Goal: Information Seeking & Learning: Learn about a topic

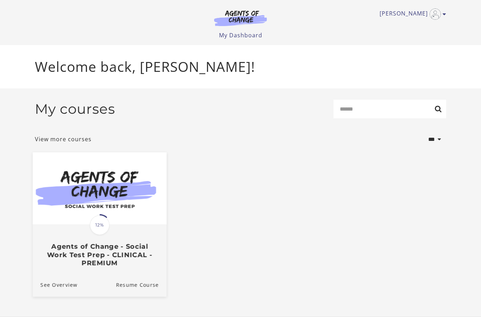
click at [68, 191] on img at bounding box center [100, 188] width 134 height 72
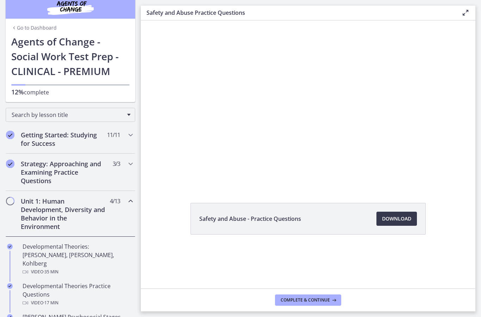
scroll to position [12, 0]
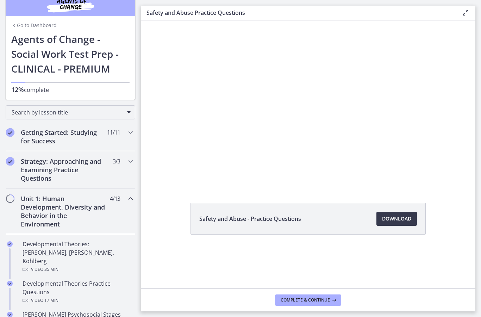
click at [222, 159] on div at bounding box center [308, 103] width 335 height 166
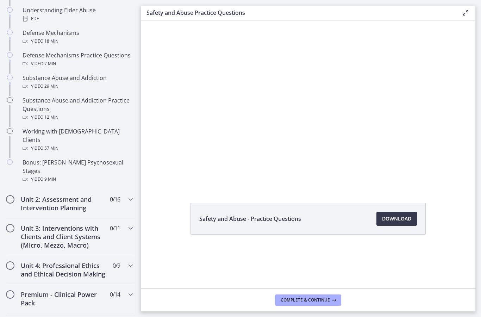
scroll to position [415, 0]
click at [58, 195] on h2 "Unit 2: Assessment and Intervention Planning" at bounding box center [64, 203] width 86 height 17
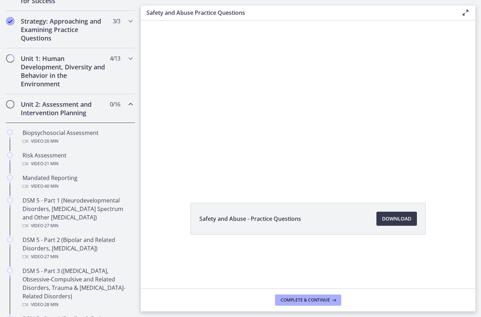
scroll to position [135, 0]
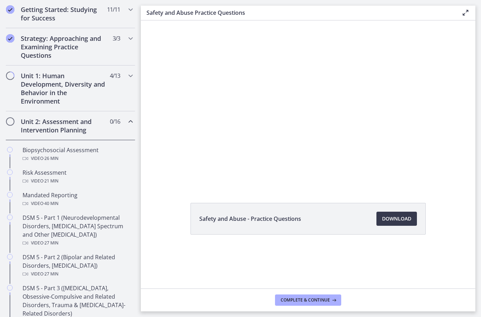
click at [38, 127] on h2 "Unit 2: Assessment and Intervention Planning" at bounding box center [64, 125] width 86 height 17
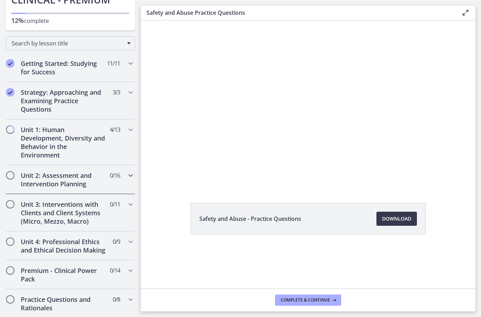
scroll to position [71, 0]
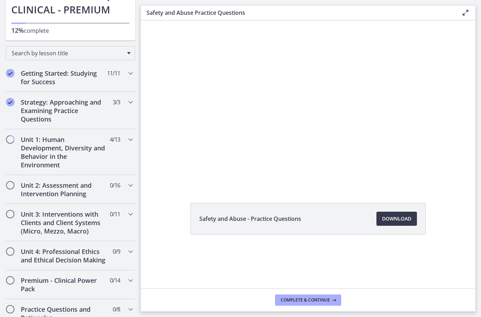
click at [215, 126] on div at bounding box center [308, 103] width 335 height 166
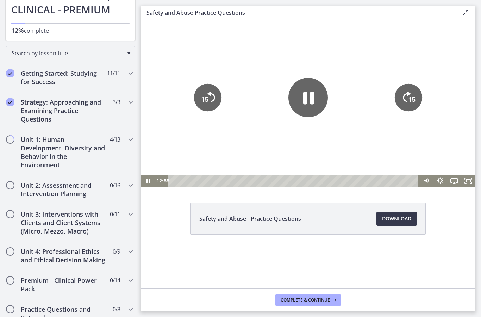
click at [300, 108] on icon "Pause" at bounding box center [308, 97] width 39 height 39
click at [181, 55] on div at bounding box center [308, 103] width 335 height 166
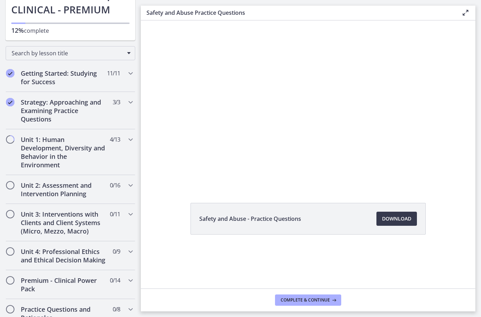
click at [304, 119] on div at bounding box center [308, 103] width 335 height 166
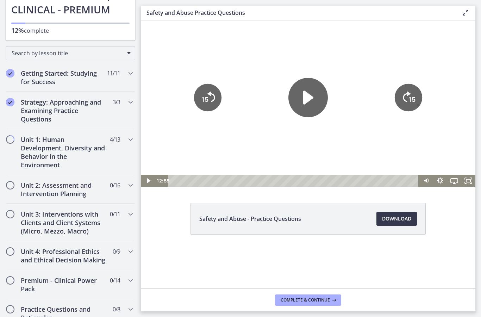
click at [318, 90] on icon "Play Video" at bounding box center [308, 97] width 39 height 39
click at [370, 69] on div at bounding box center [308, 103] width 335 height 166
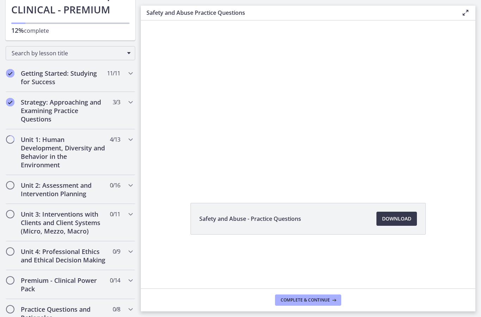
click at [233, 144] on div at bounding box center [308, 103] width 335 height 166
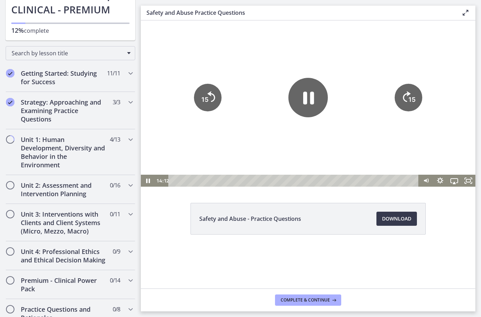
click at [306, 108] on icon "Pause" at bounding box center [308, 97] width 39 height 39
click at [167, 65] on div at bounding box center [308, 103] width 335 height 166
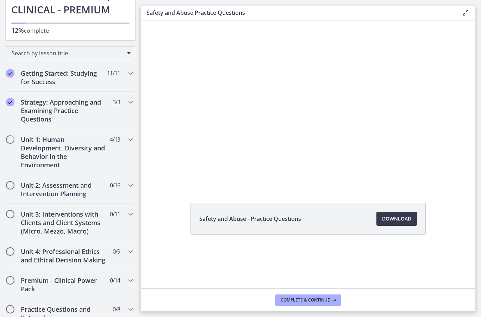
click at [242, 163] on div at bounding box center [308, 103] width 335 height 166
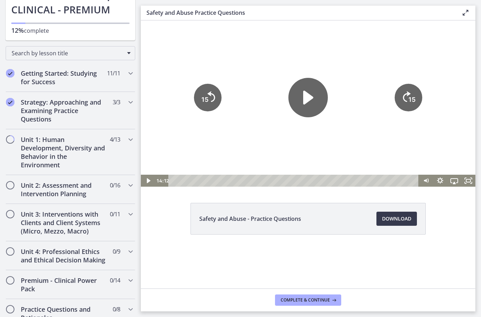
click at [307, 106] on icon "Play Video" at bounding box center [308, 97] width 39 height 39
click at [312, 91] on icon "Play Video" at bounding box center [308, 97] width 39 height 39
click at [302, 97] on icon "Pause" at bounding box center [308, 97] width 39 height 39
click at [313, 98] on icon "Play Video" at bounding box center [308, 98] width 10 height 14
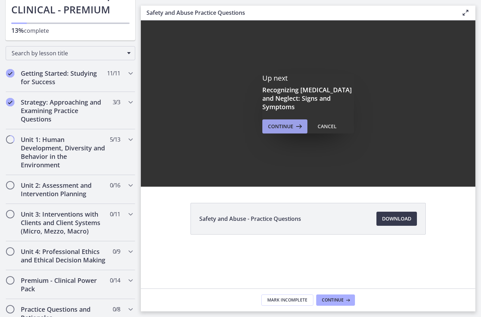
click at [276, 122] on span "Continue" at bounding box center [280, 126] width 25 height 8
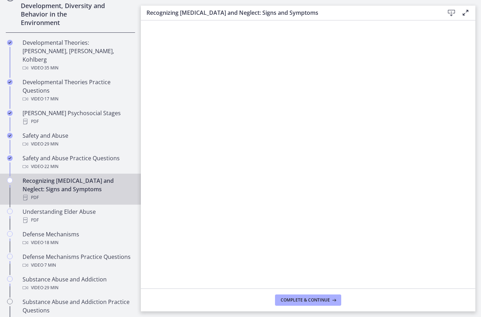
scroll to position [216, 0]
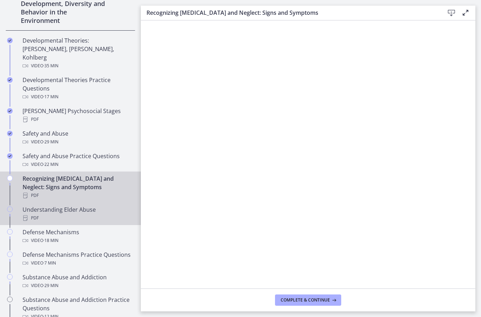
click at [20, 203] on link "Understanding Elder Abuse PDF" at bounding box center [70, 214] width 141 height 23
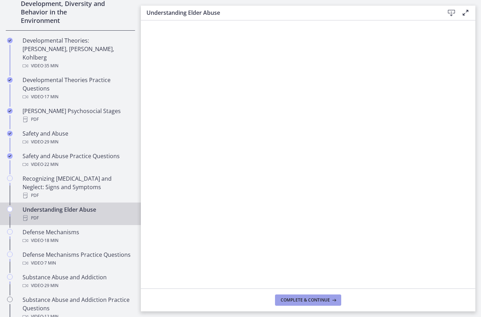
click at [281, 297] on button "Complete & continue" at bounding box center [308, 300] width 66 height 11
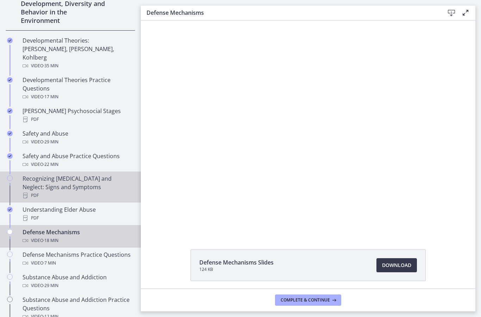
click at [88, 174] on div "Recognizing [MEDICAL_DATA] and Neglect: Signs and Symptoms PDF" at bounding box center [78, 186] width 110 height 25
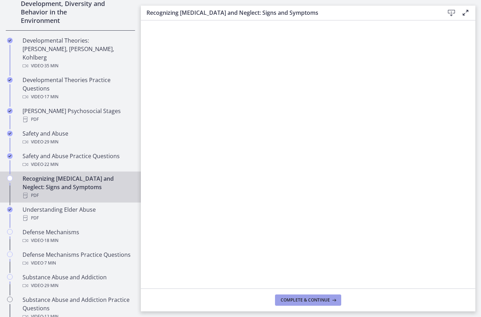
click at [289, 302] on span "Complete & continue" at bounding box center [305, 300] width 49 height 6
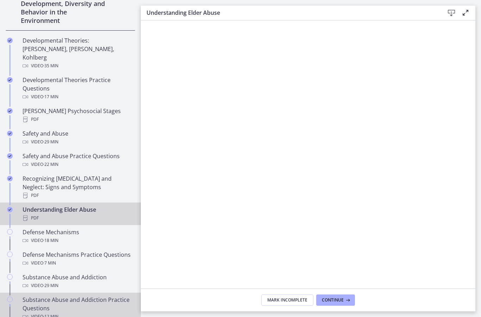
click at [12, 298] on div "Chapters" at bounding box center [10, 311] width 8 height 31
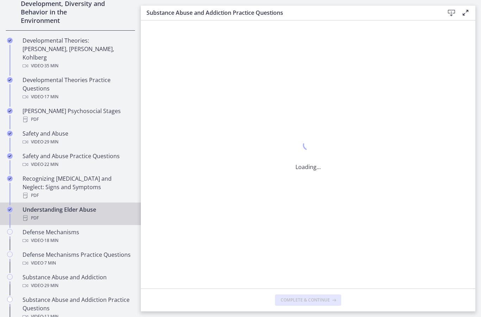
click at [13, 205] on div "Chapters" at bounding box center [10, 216] width 8 height 23
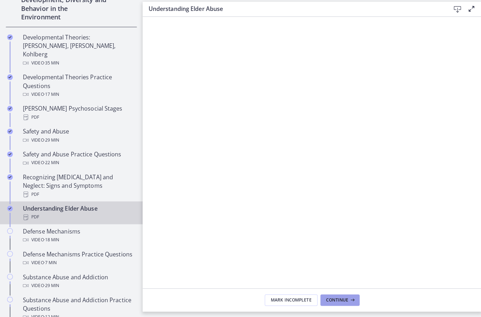
click at [338, 297] on span "Continue" at bounding box center [333, 300] width 22 height 6
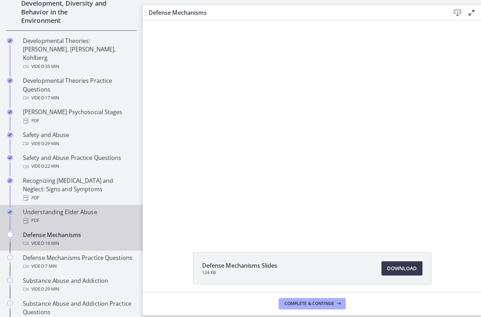
click at [107, 214] on link "Understanding Elder Abuse PDF" at bounding box center [70, 214] width 141 height 23
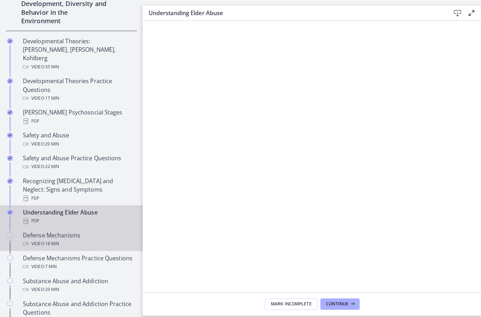
click at [103, 236] on div "Video · 18 min" at bounding box center [78, 240] width 110 height 8
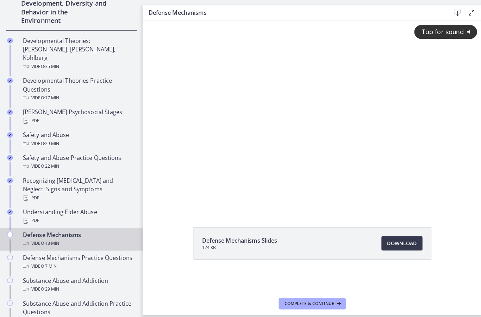
click at [242, 165] on div "Tap for sound @keyframes VOLUME_SMALL_WAVE_FLASH { 0% { opacity: 0; } 33% { opa…" at bounding box center [310, 108] width 335 height 176
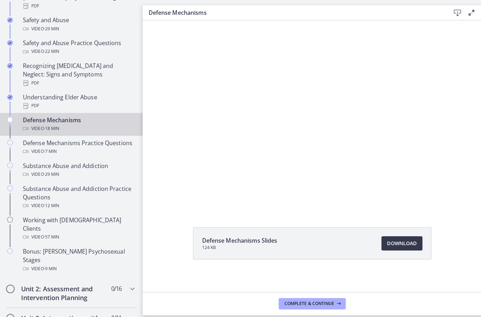
scroll to position [342, 0]
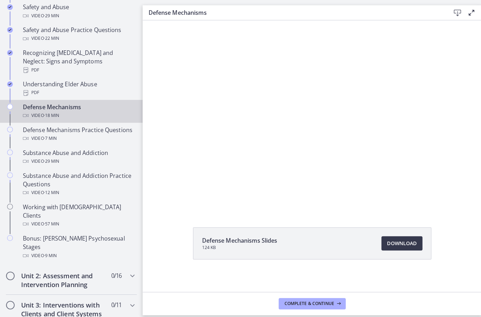
click at [186, 140] on div at bounding box center [310, 114] width 335 height 188
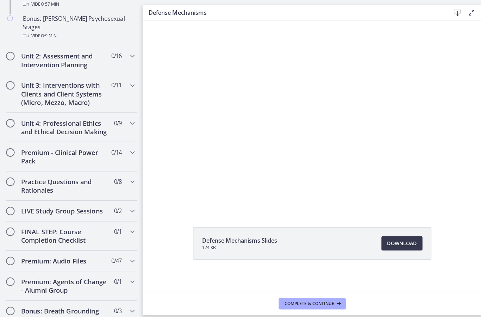
scroll to position [555, 0]
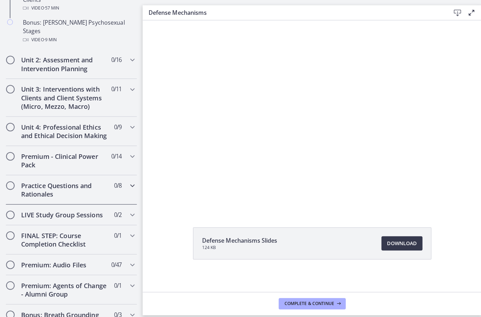
click at [43, 179] on h2 "Practice Questions and Rationales" at bounding box center [64, 187] width 86 height 17
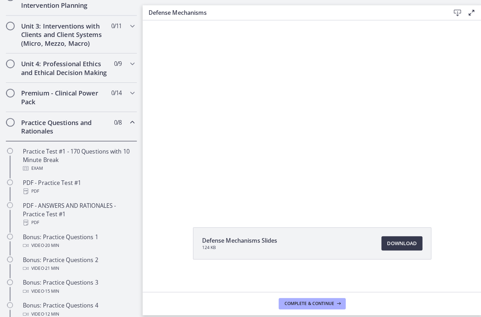
scroll to position [245, 0]
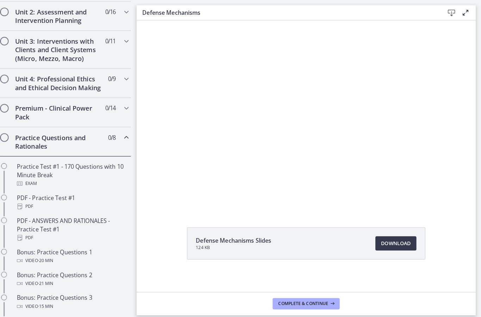
click at [32, 136] on h2 "Practice Questions and Rationales" at bounding box center [64, 140] width 86 height 17
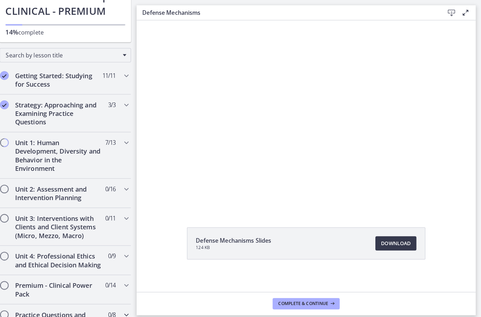
scroll to position [69, 0]
click at [90, 195] on h2 "Unit 2: Assessment and Intervention Planning" at bounding box center [64, 192] width 86 height 17
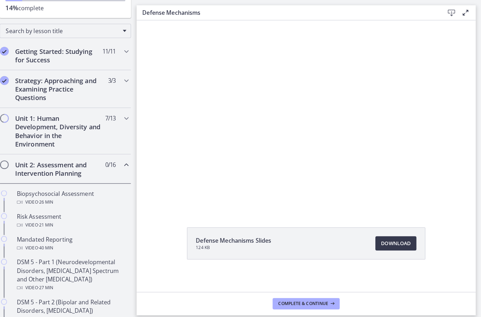
scroll to position [91, 0]
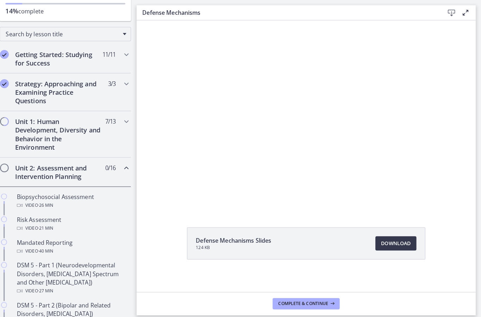
click at [28, 169] on h2 "Unit 2: Assessment and Intervention Planning" at bounding box center [64, 170] width 86 height 17
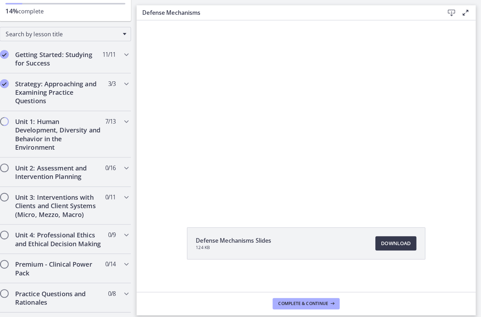
click at [275, 133] on div at bounding box center [304, 114] width 335 height 188
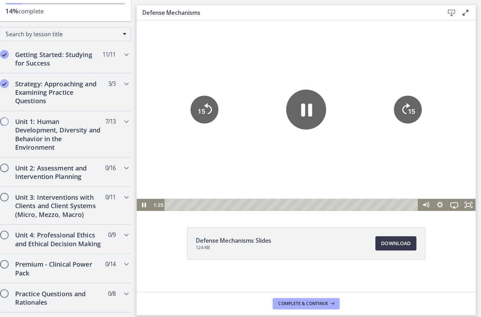
click at [218, 67] on div at bounding box center [304, 114] width 335 height 188
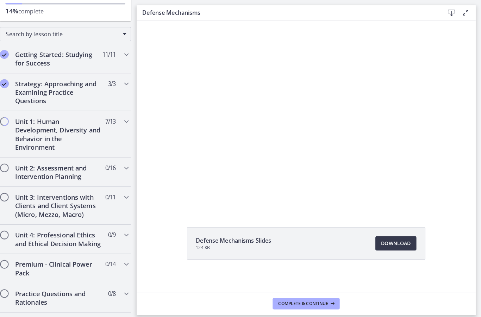
click at [266, 161] on div at bounding box center [304, 114] width 335 height 188
click at [266, 98] on div at bounding box center [304, 114] width 335 height 188
click at [288, 113] on div at bounding box center [304, 114] width 335 height 188
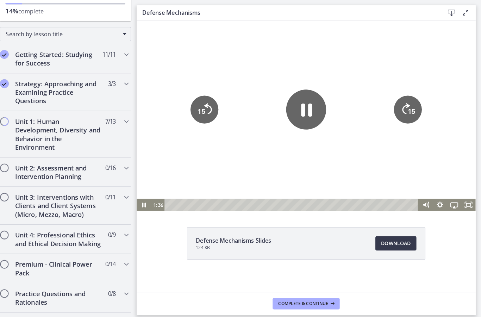
click at [293, 114] on icon "Pause" at bounding box center [303, 107] width 39 height 39
click at [289, 113] on icon "Play Video" at bounding box center [303, 107] width 39 height 39
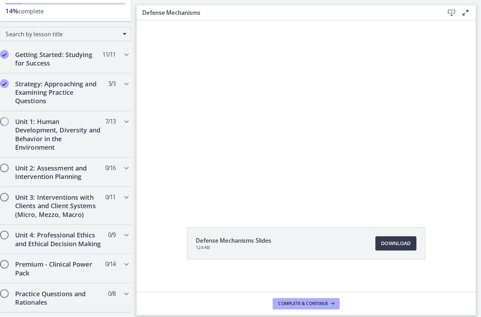
click at [292, 107] on div at bounding box center [304, 114] width 335 height 188
click at [293, 116] on div at bounding box center [304, 114] width 335 height 188
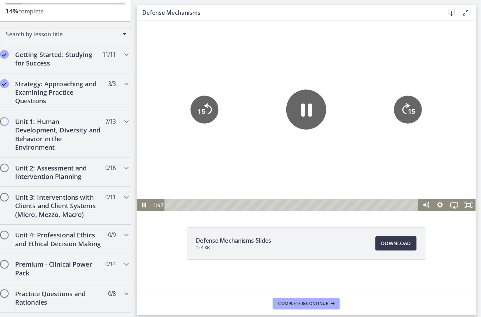
click at [297, 100] on icon "Pause" at bounding box center [303, 107] width 39 height 39
click at [224, 57] on div at bounding box center [304, 114] width 335 height 188
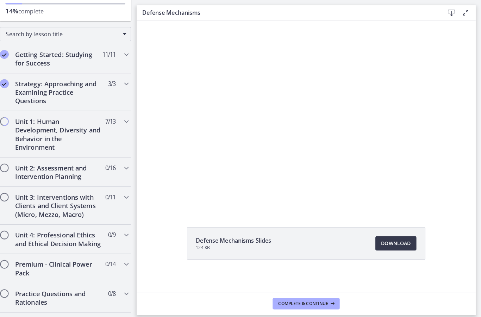
click at [303, 134] on div at bounding box center [304, 114] width 335 height 188
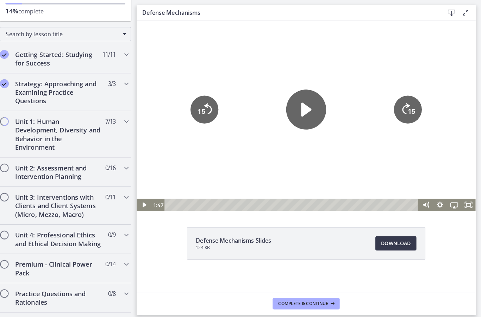
click at [329, 89] on div at bounding box center [304, 114] width 335 height 188
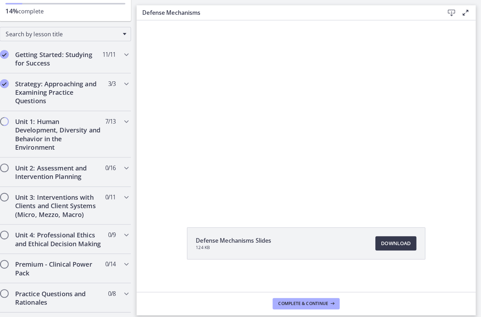
click at [352, 48] on div at bounding box center [304, 114] width 335 height 188
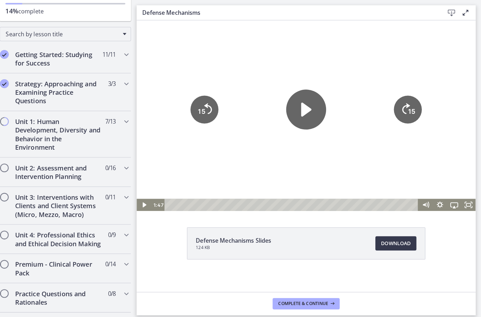
click at [299, 102] on icon "Play Video" at bounding box center [303, 107] width 39 height 39
click at [358, 48] on div at bounding box center [304, 114] width 335 height 188
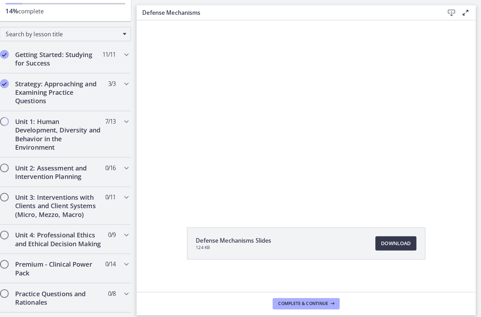
click at [309, 134] on div at bounding box center [304, 114] width 335 height 188
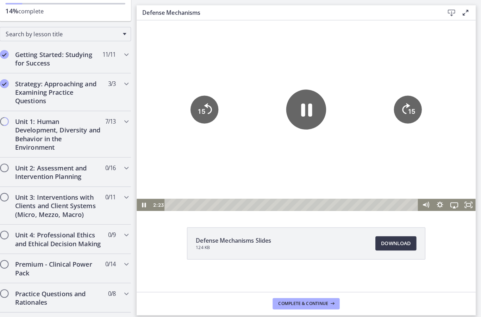
click at [292, 93] on icon "Pause" at bounding box center [303, 107] width 39 height 39
click at [350, 70] on div at bounding box center [304, 114] width 335 height 188
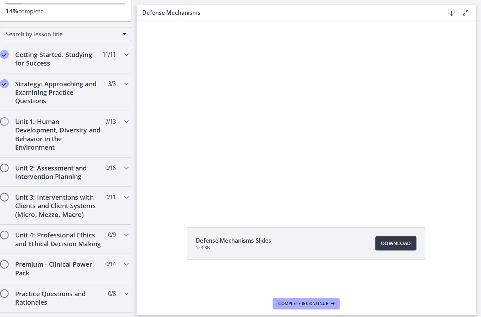
click at [309, 118] on div at bounding box center [304, 114] width 335 height 188
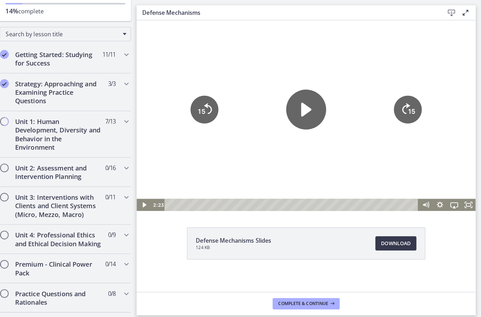
click at [290, 121] on icon "Play Video" at bounding box center [303, 107] width 39 height 39
click at [319, 108] on icon "Pause" at bounding box center [303, 107] width 39 height 39
click at [305, 110] on icon "Play Video" at bounding box center [304, 108] width 10 height 14
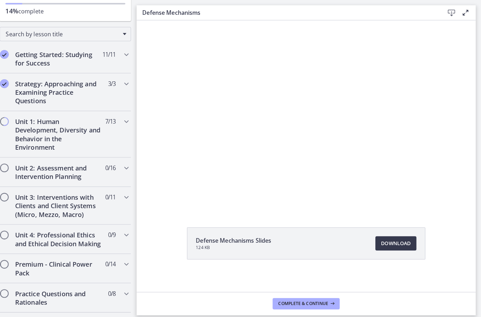
click at [246, 124] on div at bounding box center [304, 114] width 335 height 188
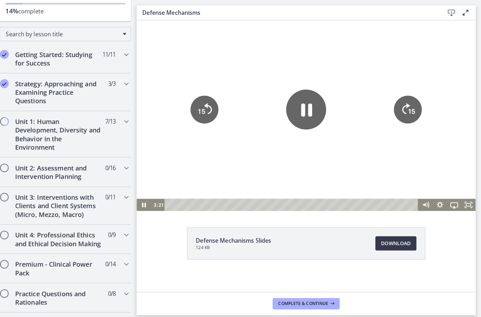
click at [306, 94] on icon "Pause" at bounding box center [303, 107] width 39 height 39
click at [302, 101] on icon "Play Video" at bounding box center [303, 107] width 39 height 39
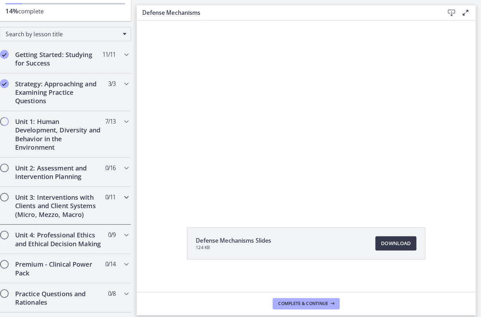
click at [120, 197] on div "Unit 3: Interventions with Clients and Client Systems (Micro, Mezzo, Macro) 0 /…" at bounding box center [71, 203] width 130 height 37
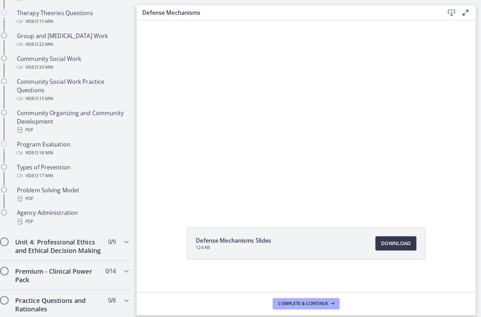
scroll to position [363, 0]
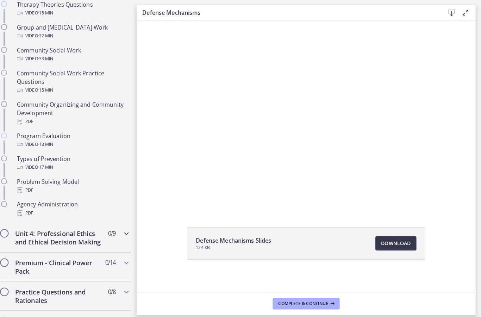
click at [119, 229] on div "Unit 4: Professional Ethics and Ethical Decision Making 0 / 9 Completed" at bounding box center [71, 235] width 130 height 29
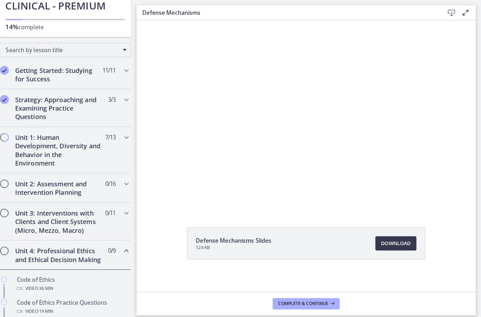
scroll to position [59, 0]
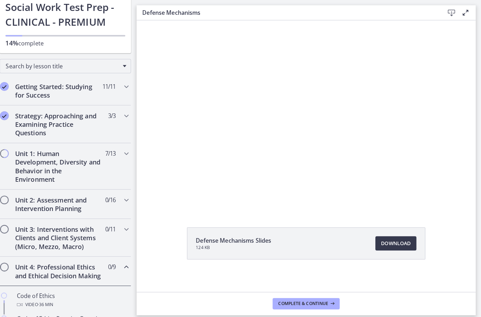
click at [119, 267] on div "Unit 4: Professional Ethics and Ethical Decision Making 0 / 9 Completed" at bounding box center [71, 268] width 130 height 29
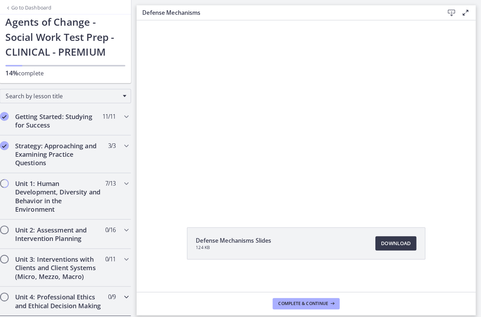
scroll to position [30, 0]
click at [128, 180] on icon "Chapters" at bounding box center [131, 181] width 8 height 8
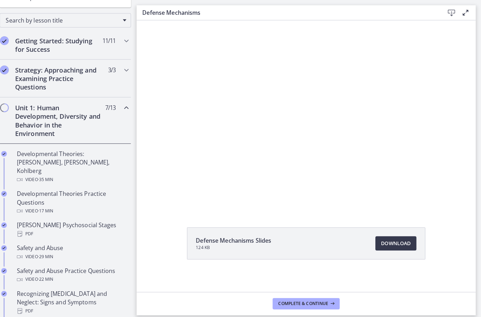
scroll to position [75, 0]
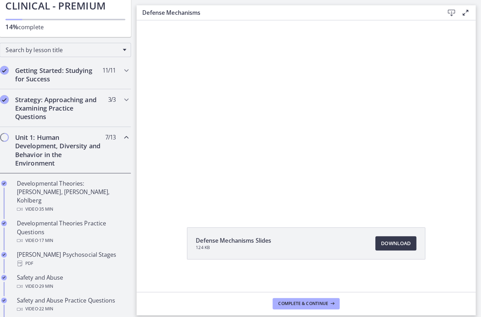
click at [131, 144] on div "Unit 1: Human Development, Diversity and Behavior in the Environment 7 / 13 Com…" at bounding box center [70, 149] width 141 height 46
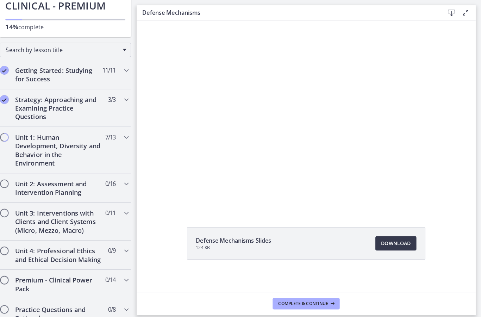
click at [140, 117] on div at bounding box center [304, 114] width 335 height 188
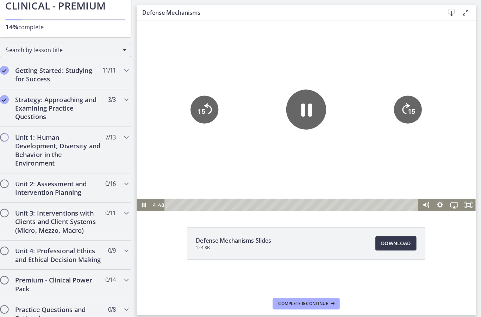
click at [144, 111] on div at bounding box center [304, 114] width 335 height 188
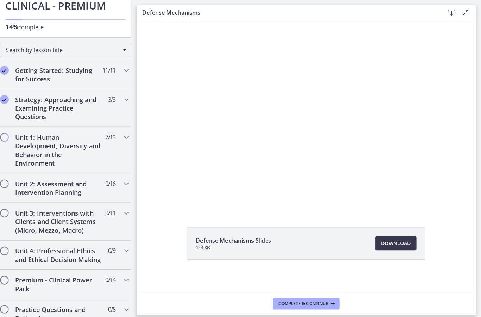
click at [148, 113] on div at bounding box center [304, 114] width 335 height 188
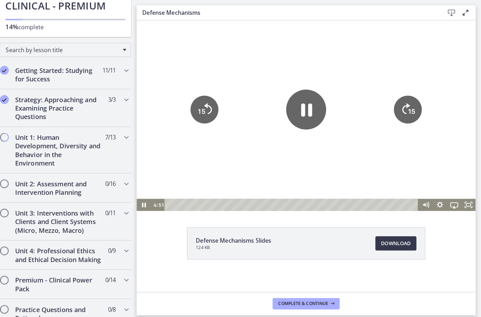
click at [196, 107] on icon "15" at bounding box center [203, 107] width 27 height 27
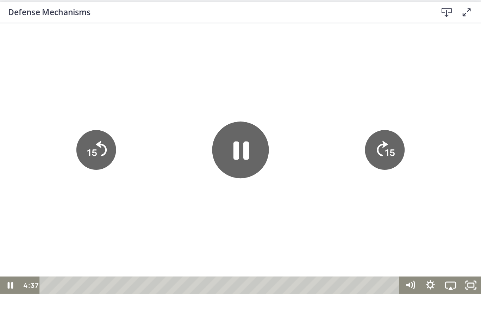
click at [68, 108] on icon "Skip back 15 seconds" at bounding box center [71, 110] width 8 height 11
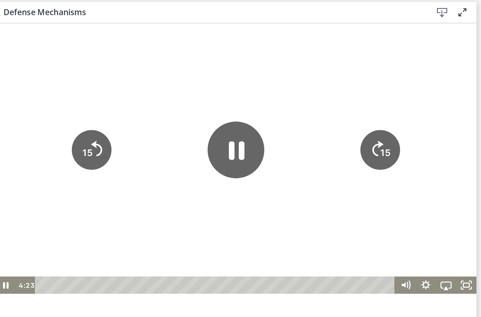
click at [57, 104] on icon "15" at bounding box center [62, 111] width 27 height 27
click at [57, 94] on tspan "15" at bounding box center [59, 90] width 9 height 10
click at [62, 109] on icon "15" at bounding box center [62, 111] width 31 height 31
click at [63, 112] on tspan "15" at bounding box center [59, 113] width 7 height 7
click at [63, 104] on icon "15" at bounding box center [62, 87] width 35 height 35
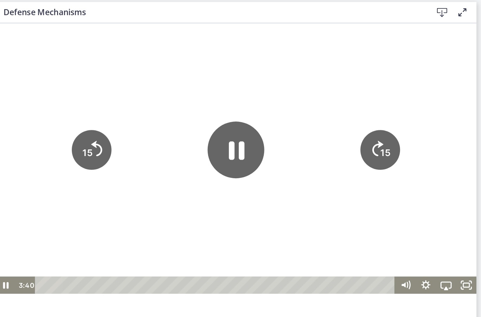
click at [261, 111] on icon "15" at bounding box center [263, 111] width 27 height 27
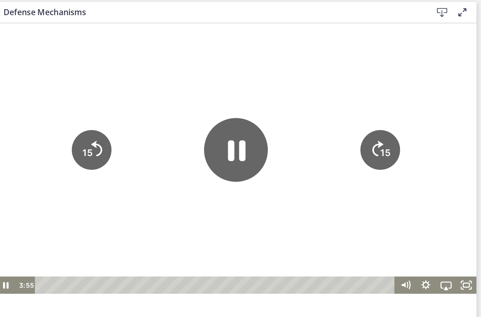
click at [152, 109] on icon "Pause" at bounding box center [163, 111] width 44 height 44
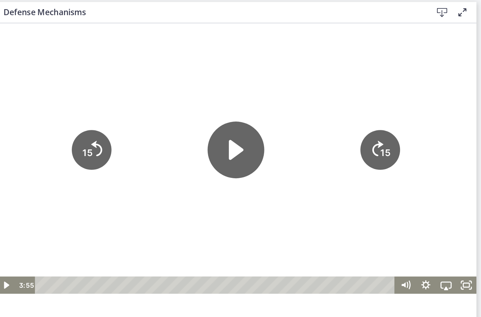
click at [97, 73] on div at bounding box center [163, 117] width 335 height 188
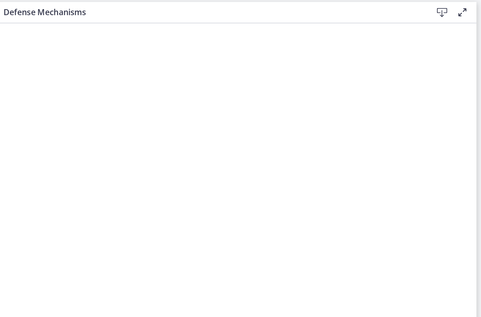
click at [142, 136] on div at bounding box center [163, 117] width 335 height 188
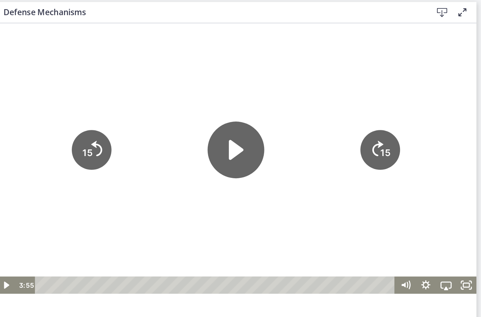
click at [155, 116] on icon "Play Video" at bounding box center [162, 111] width 39 height 39
